Goal: Task Accomplishment & Management: Manage account settings

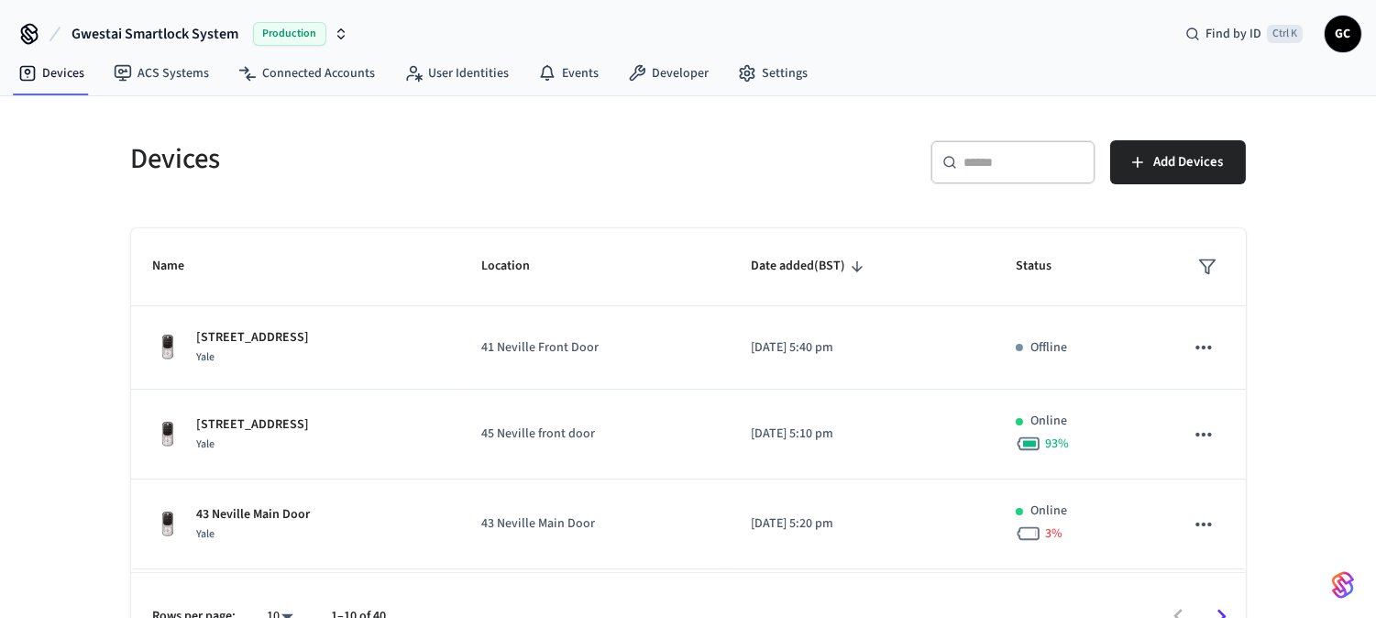
click at [986, 140] on div "​ ​" at bounding box center [1012, 162] width 165 height 44
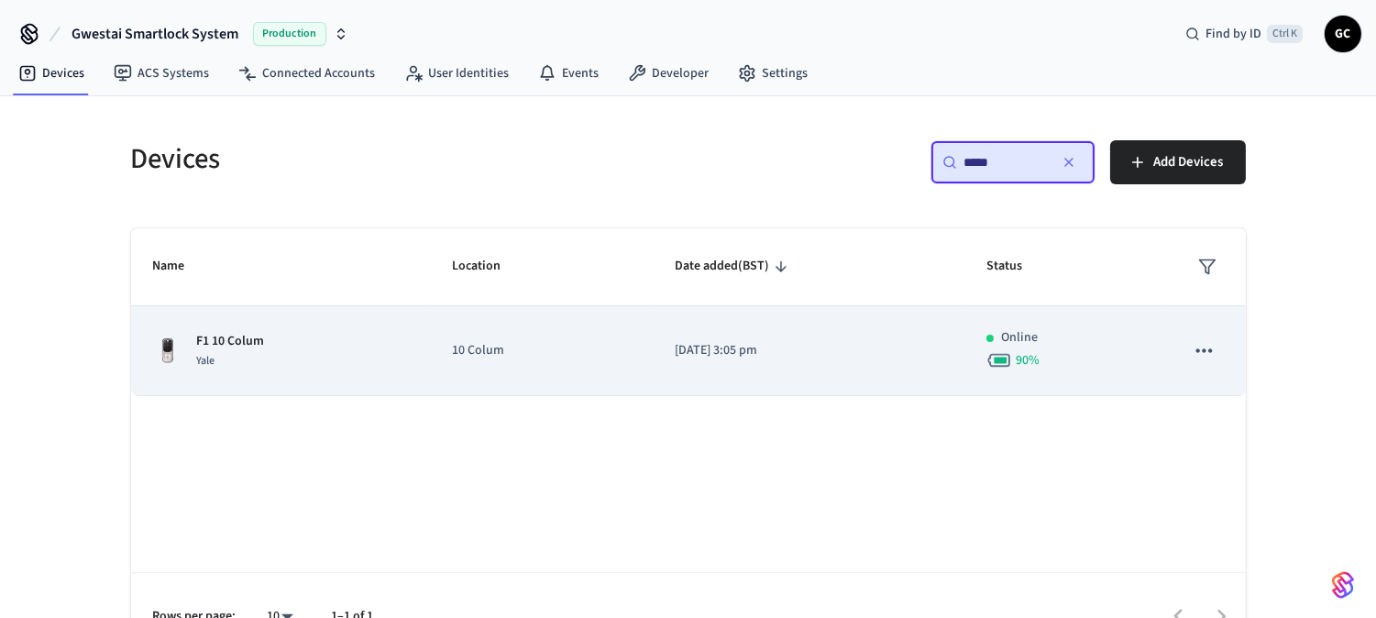
type input "*****"
click at [452, 349] on p "10 Colum" at bounding box center [542, 350] width 180 height 19
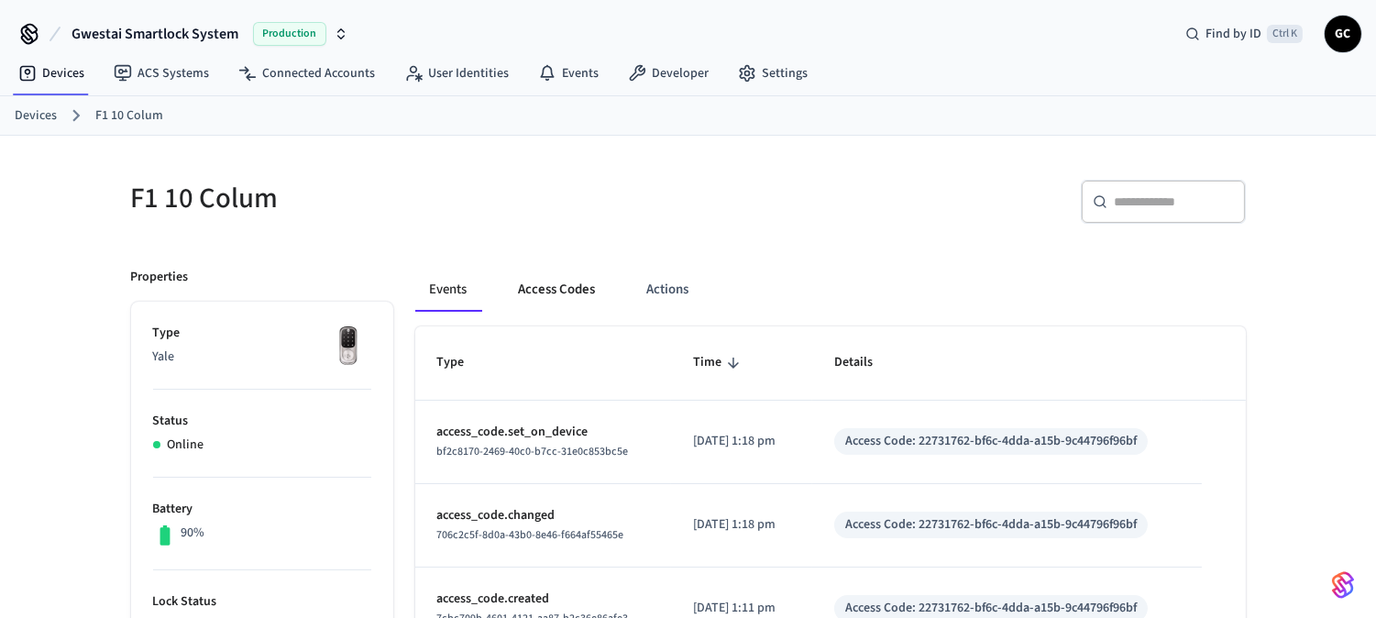
click at [576, 282] on button "Access Codes" at bounding box center [557, 290] width 106 height 44
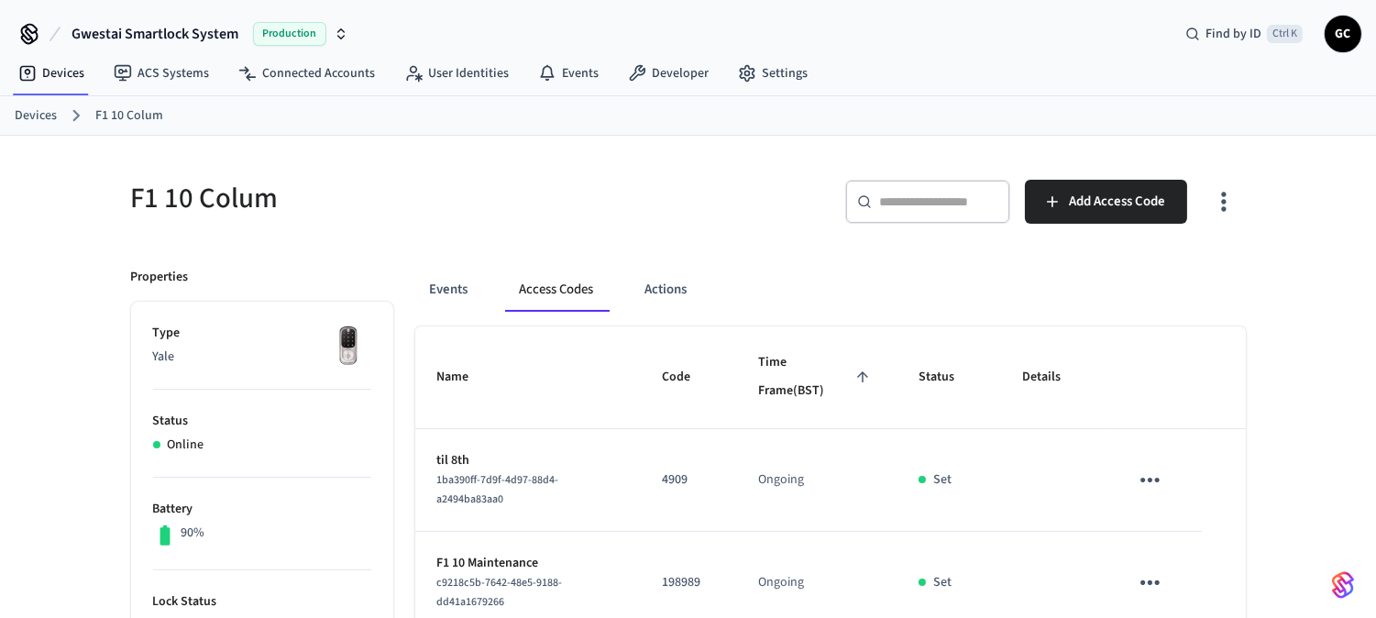
click at [35, 120] on link "Devices" at bounding box center [36, 115] width 42 height 19
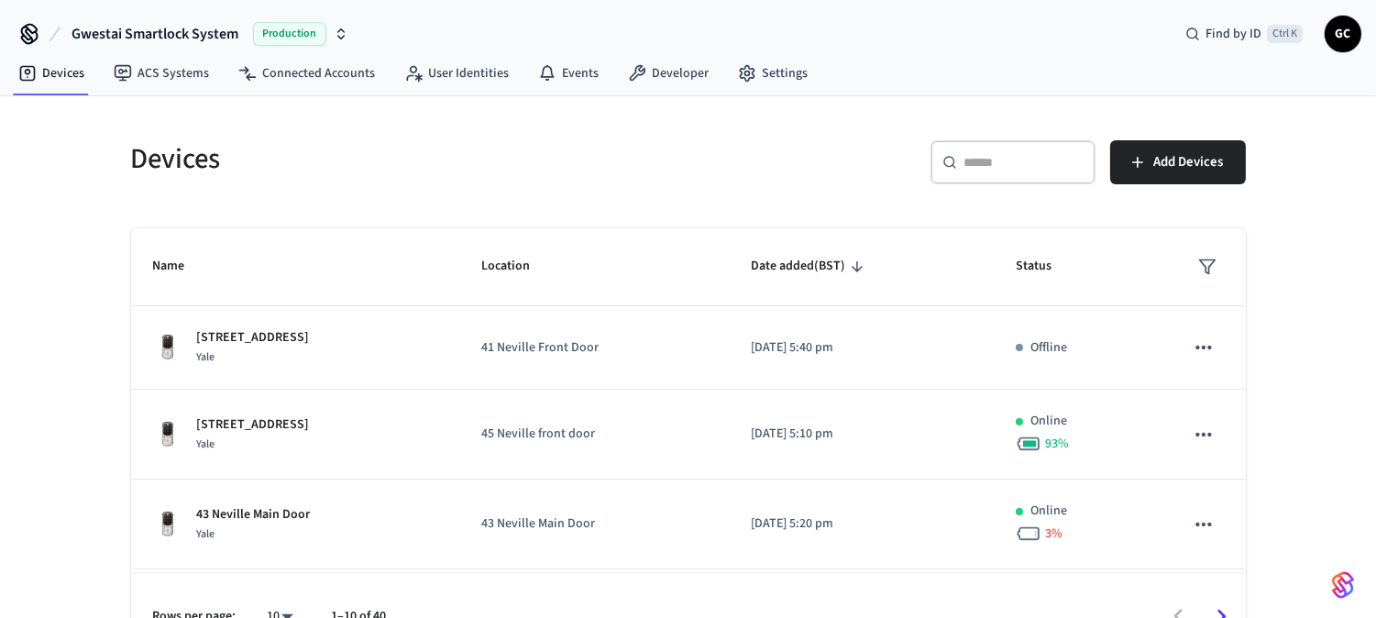
click at [1020, 165] on input "text" at bounding box center [1023, 162] width 119 height 18
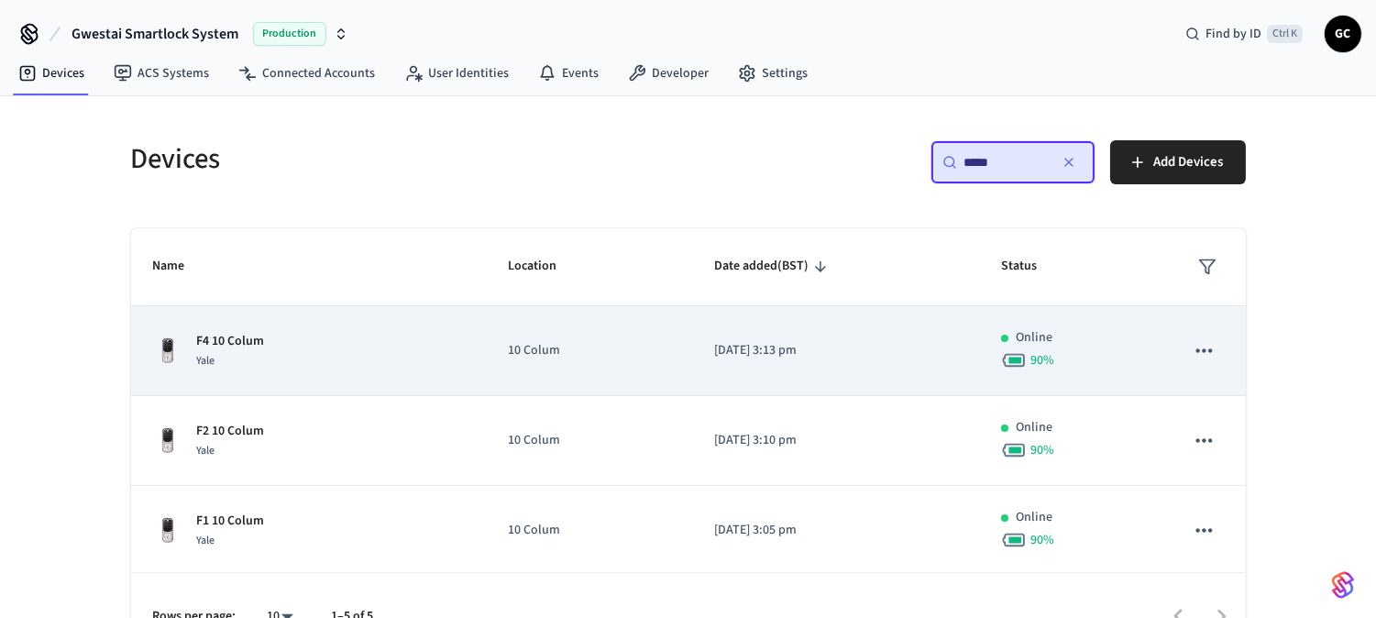
scroll to position [183, 0]
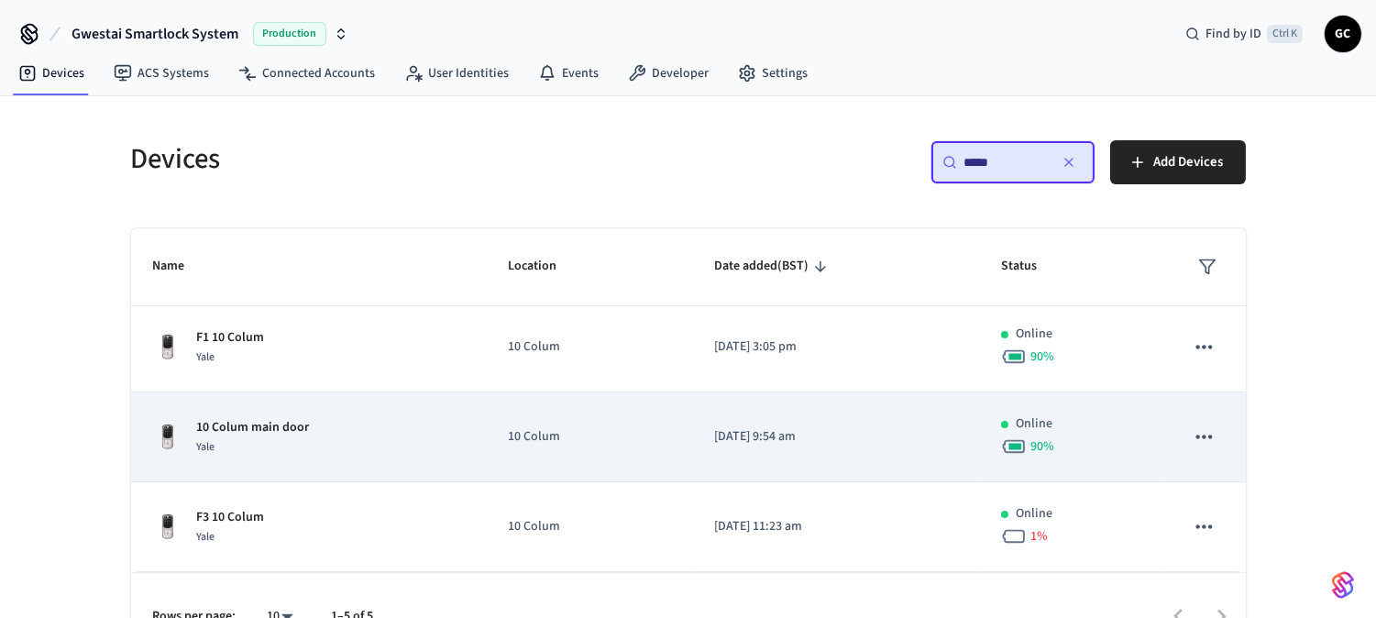
type input "*****"
drag, startPoint x: 337, startPoint y: 424, endPoint x: 394, endPoint y: 429, distance: 57.0
click at [339, 424] on div "10 Colum main door Yale" at bounding box center [309, 437] width 312 height 38
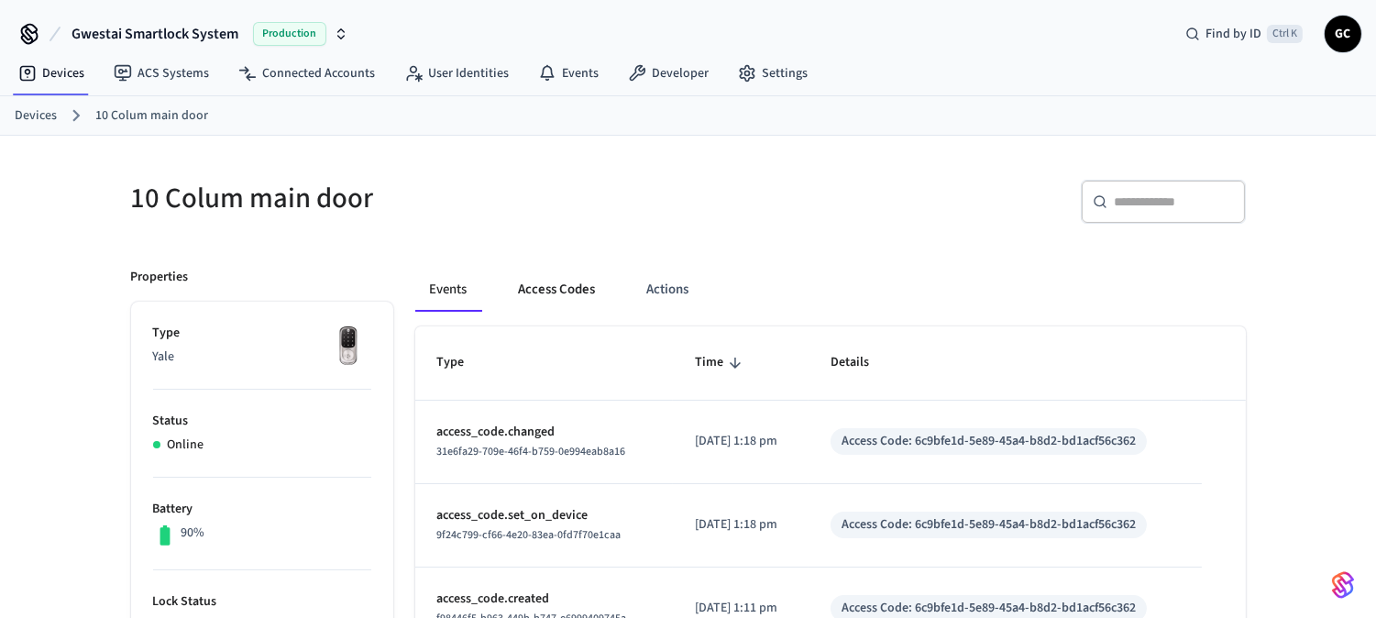
click at [571, 289] on button "Access Codes" at bounding box center [557, 290] width 106 height 44
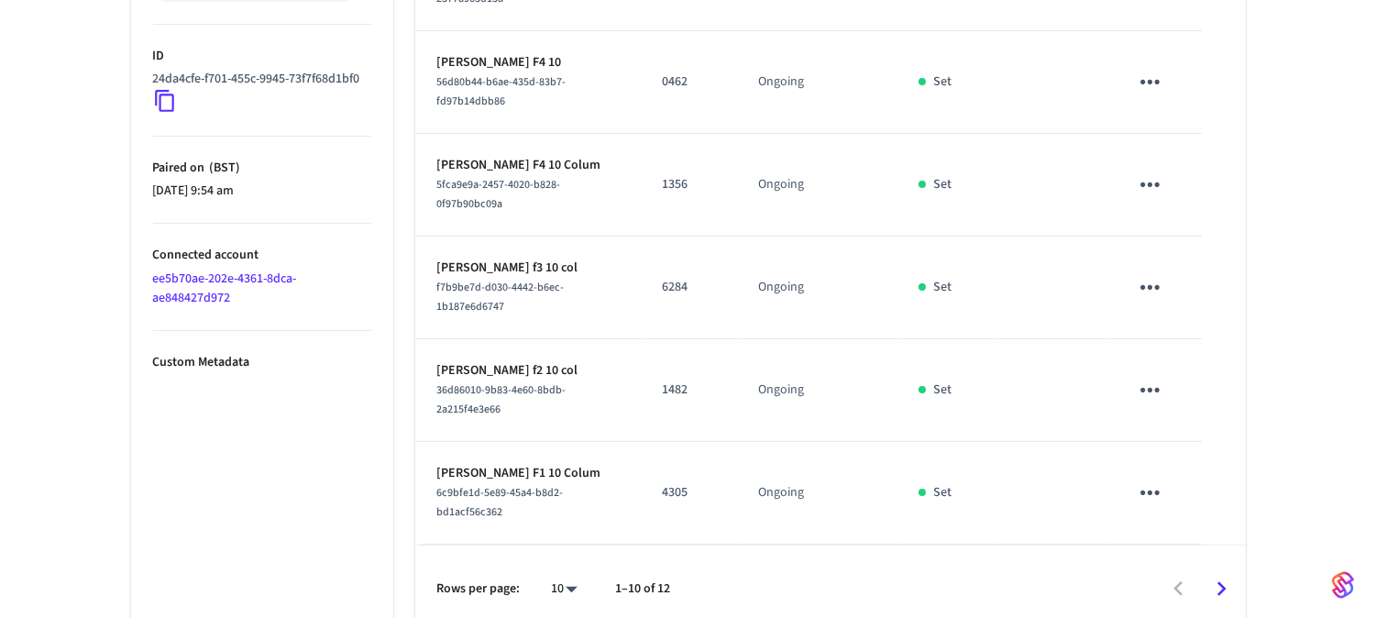
scroll to position [912, 0]
